Goal: Information Seeking & Learning: Learn about a topic

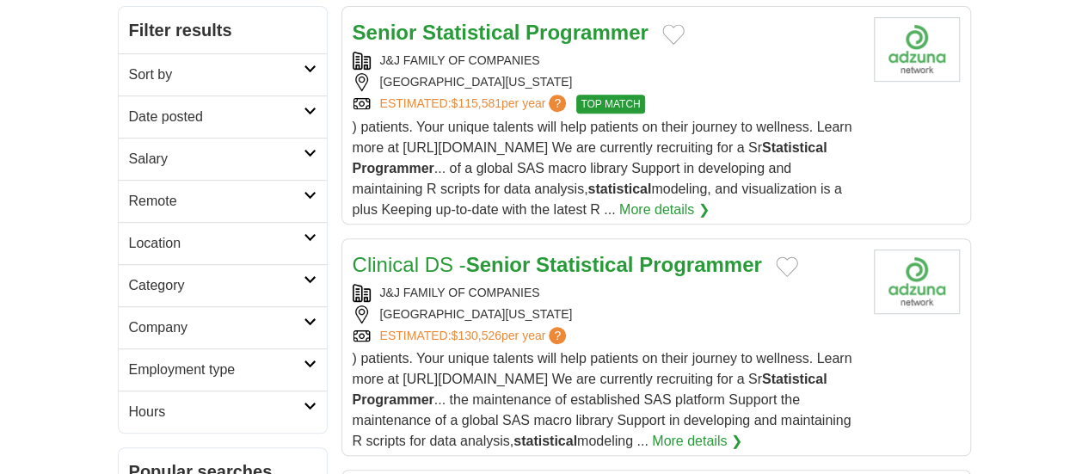
scroll to position [353, 0]
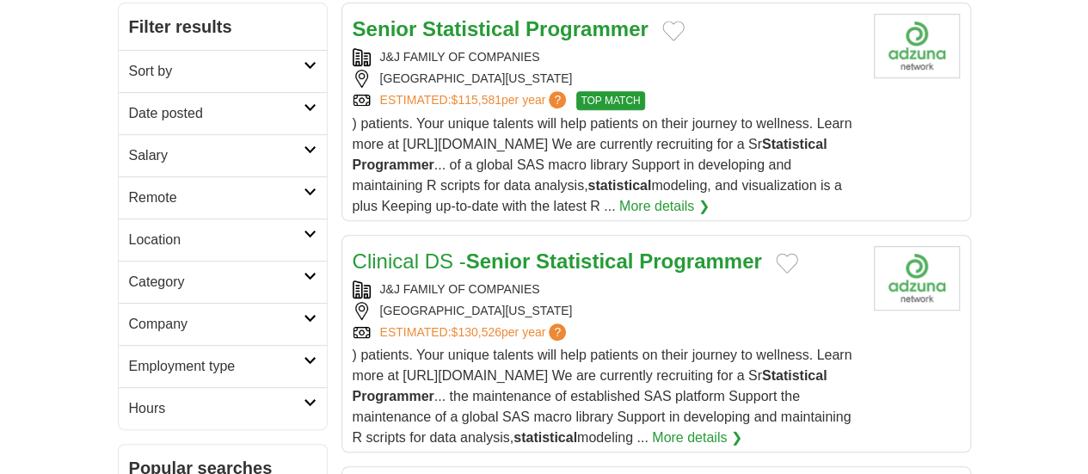
click at [445, 246] on h2 "Clinical DS - Senior Statistical Programmer" at bounding box center [557, 261] width 409 height 31
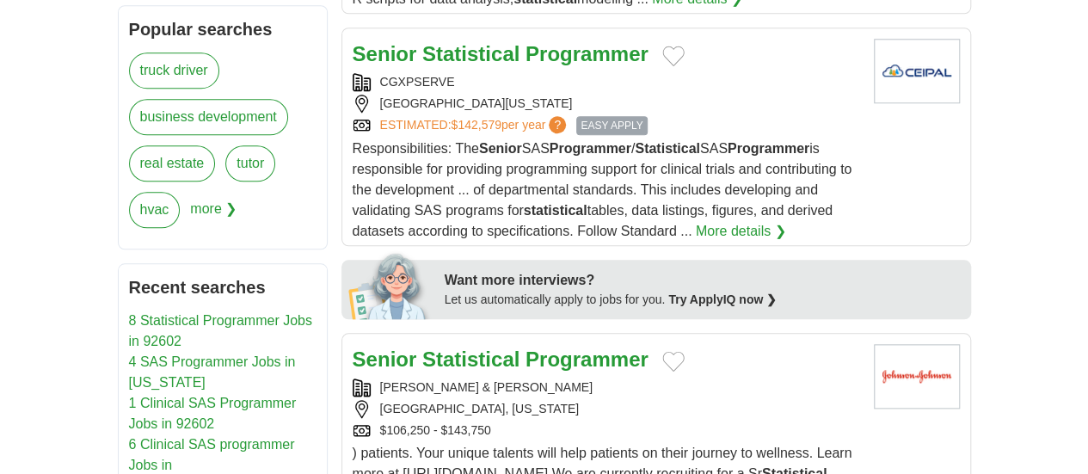
scroll to position [800, 0]
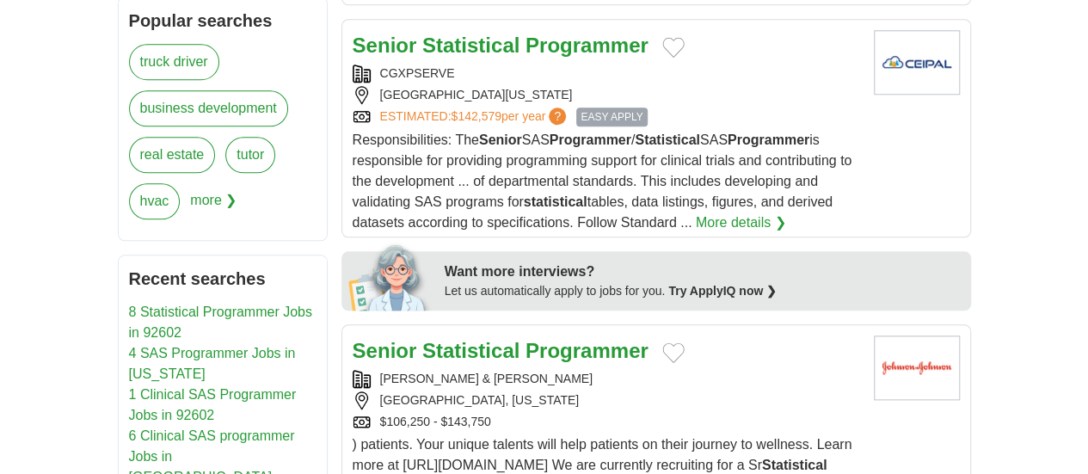
click at [684, 369] on article "Senior Statistical Programmer JOHNSON & JOHNSON IRVINE, CALIFORNIA $106,250 - $…" at bounding box center [657, 433] width 630 height 218
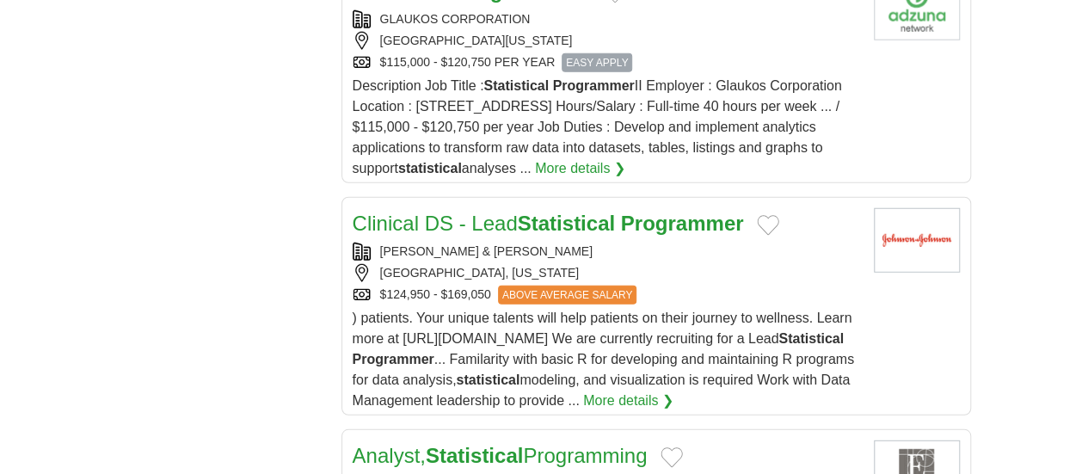
scroll to position [2164, 0]
